Goal: Task Accomplishment & Management: Use online tool/utility

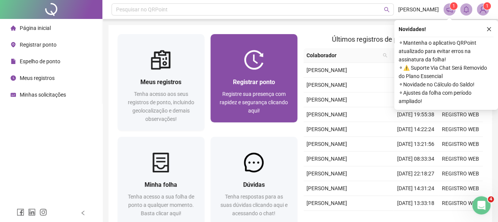
click at [271, 84] on span "Registrar ponto" at bounding box center [254, 81] width 42 height 7
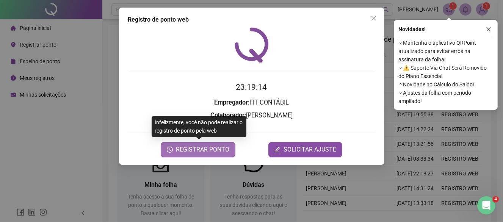
click at [224, 152] on span "REGISTRAR PONTO" at bounding box center [202, 149] width 53 height 9
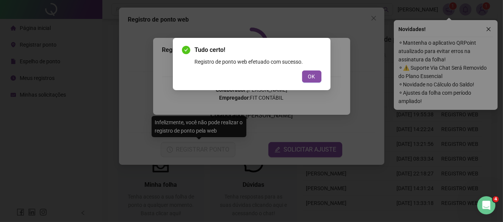
drag, startPoint x: 311, startPoint y: 78, endPoint x: 318, endPoint y: 70, distance: 9.9
click at [312, 78] on span "OK" at bounding box center [311, 76] width 7 height 8
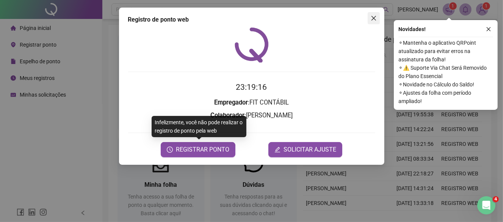
click at [376, 15] on icon "close" at bounding box center [374, 18] width 6 height 6
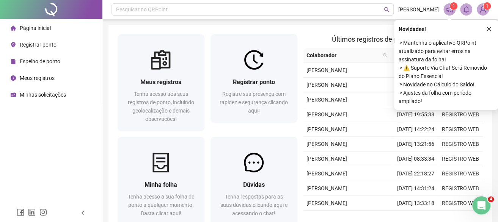
drag, startPoint x: 49, startPoint y: 78, endPoint x: 50, endPoint y: 74, distance: 4.2
click at [48, 79] on span "Meus registros" at bounding box center [37, 78] width 35 height 6
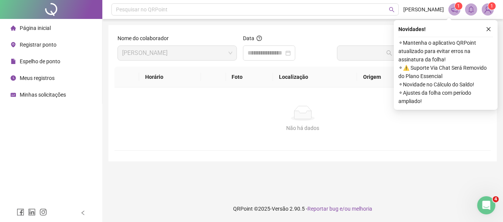
click at [50, 28] on span "Página inicial" at bounding box center [35, 28] width 31 height 6
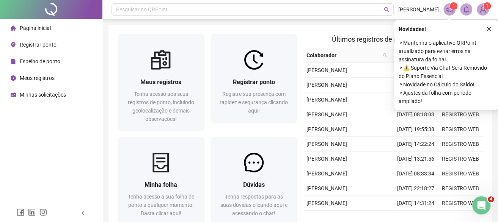
drag, startPoint x: 491, startPoint y: 29, endPoint x: 494, endPoint y: 20, distance: 9.7
click at [492, 28] on button "button" at bounding box center [488, 29] width 9 height 9
